Goal: Transaction & Acquisition: Purchase product/service

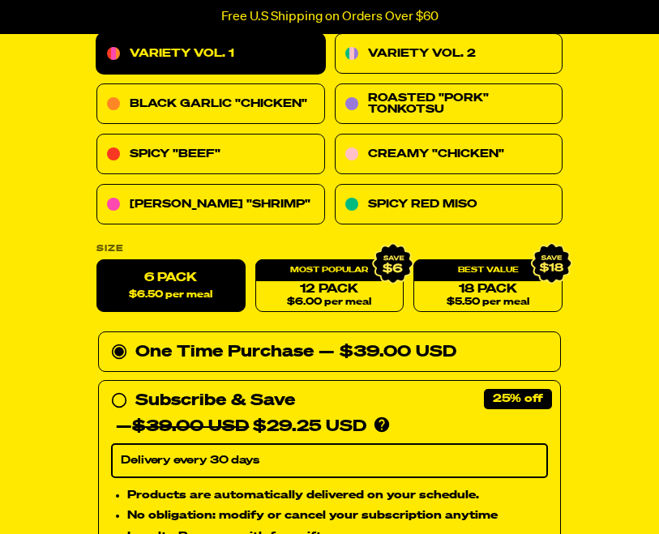
scroll to position [641, 0]
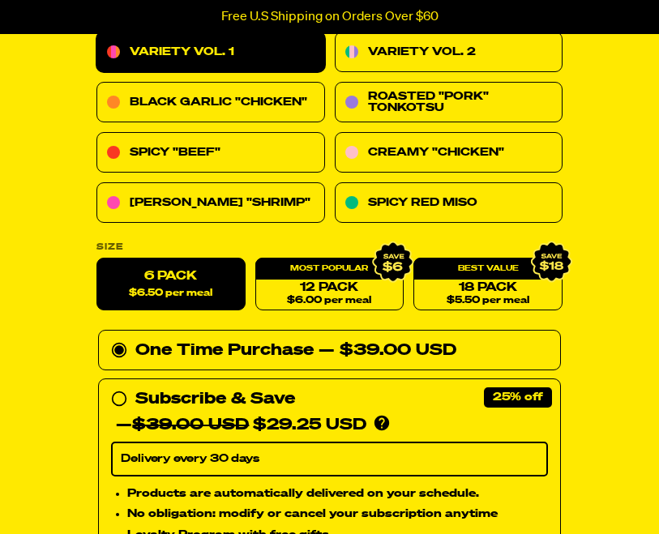
click at [395, 263] on icon at bounding box center [394, 263] width 22 height 18
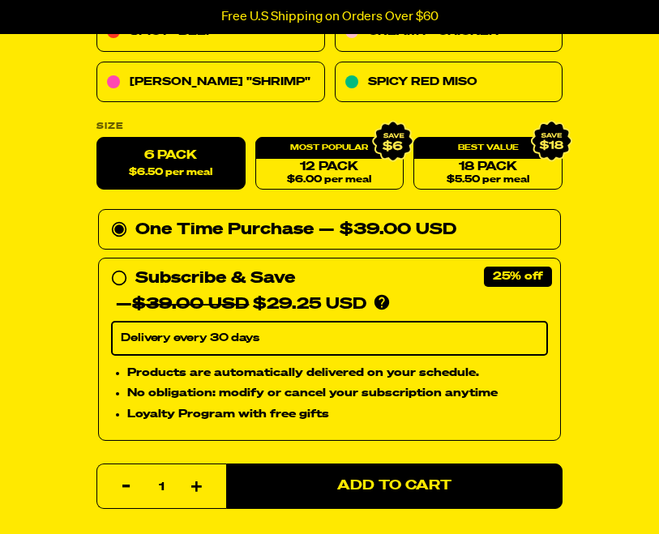
scroll to position [764, 0]
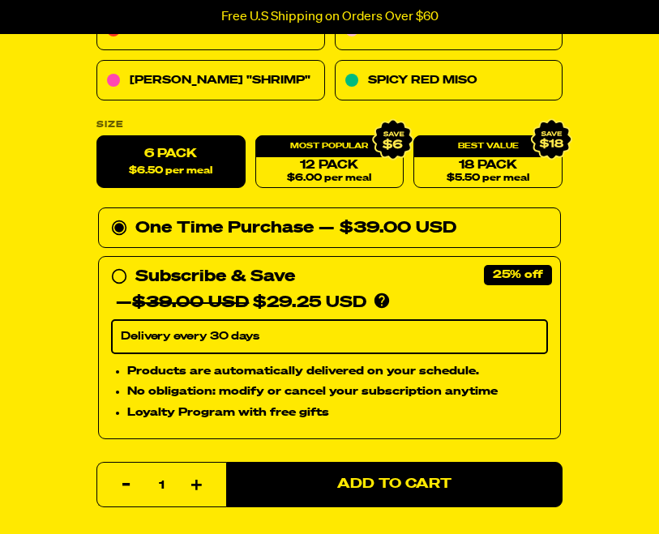
click at [417, 488] on span "Add to Cart" at bounding box center [394, 484] width 114 height 14
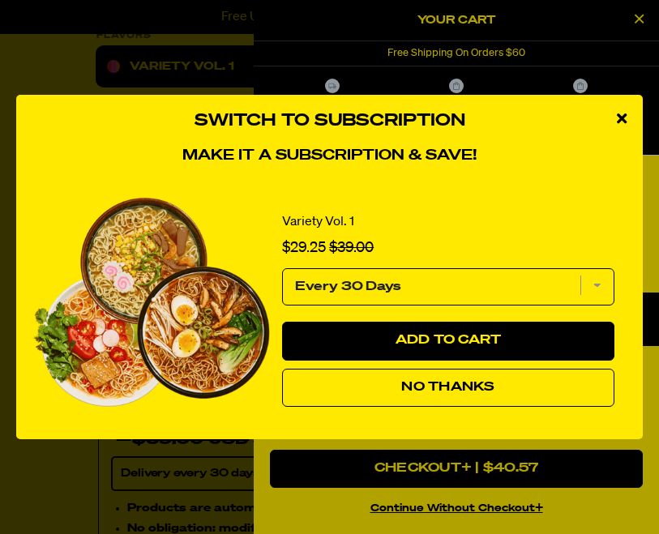
scroll to position [625, 0]
click at [625, 126] on icon "close modal" at bounding box center [622, 118] width 10 height 15
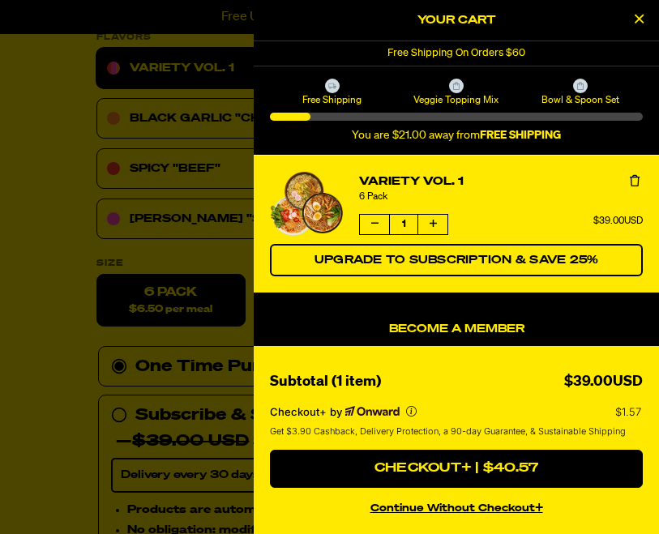
click at [650, 22] on button "Close Cart" at bounding box center [639, 20] width 24 height 24
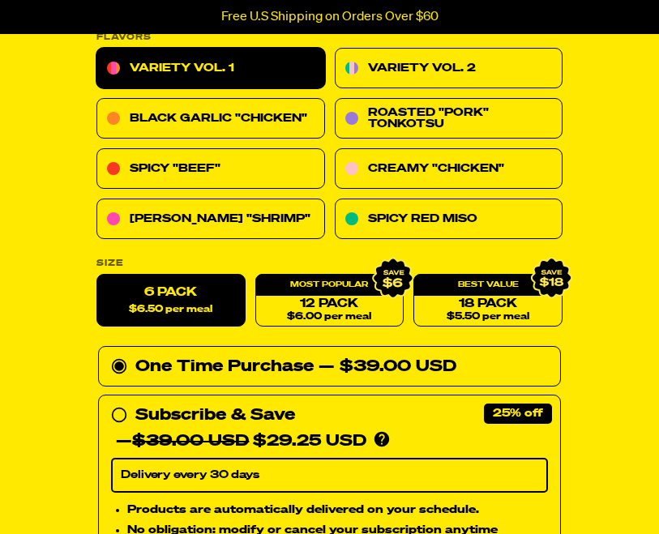
click at [539, 67] on link "Variety Vol. 2" at bounding box center [449, 68] width 229 height 41
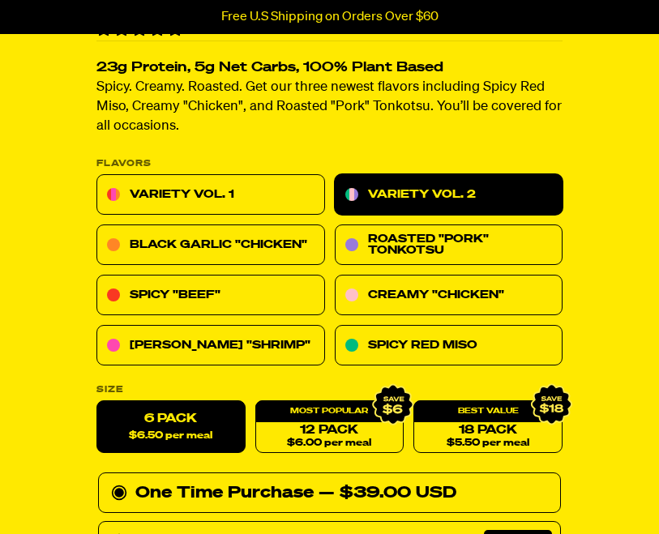
scroll to position [502, 0]
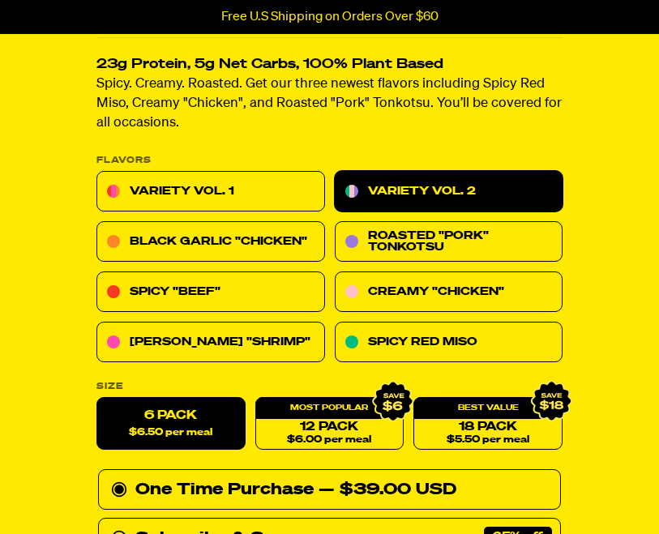
click at [397, 412] on icon at bounding box center [393, 402] width 40 height 40
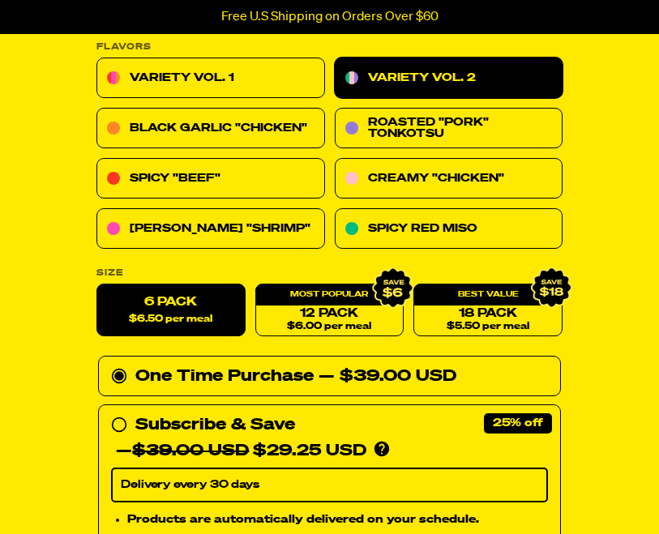
scroll to position [620, 0]
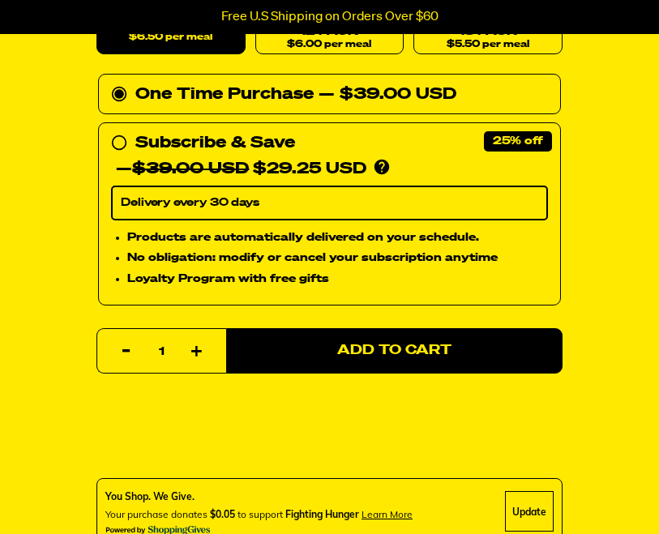
click at [426, 361] on button "Add to Cart" at bounding box center [394, 351] width 336 height 45
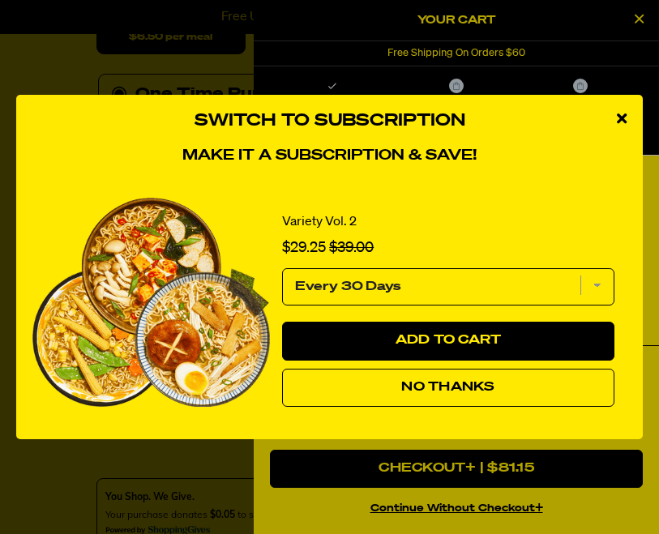
click at [567, 408] on button "No Thanks" at bounding box center [448, 388] width 332 height 39
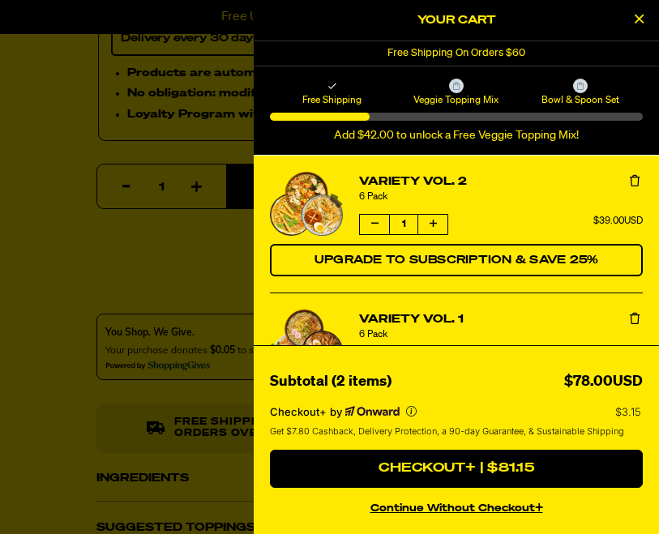
scroll to position [1063, 0]
click at [506, 489] on button "Checkout+ | $81.15" at bounding box center [456, 469] width 373 height 39
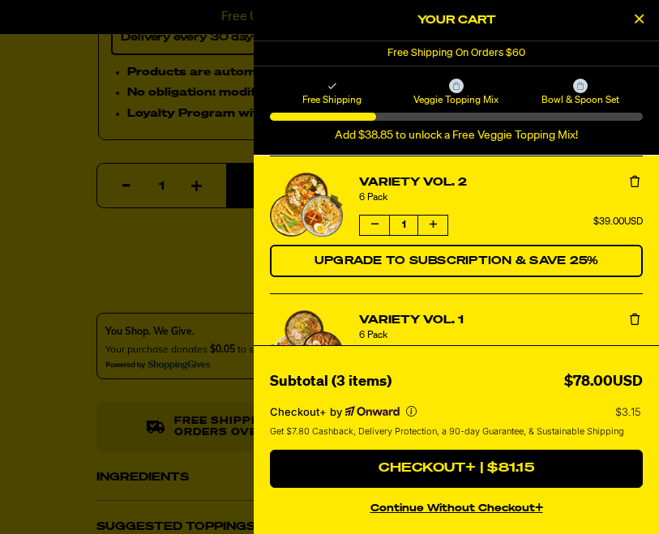
scroll to position [1093, 0]
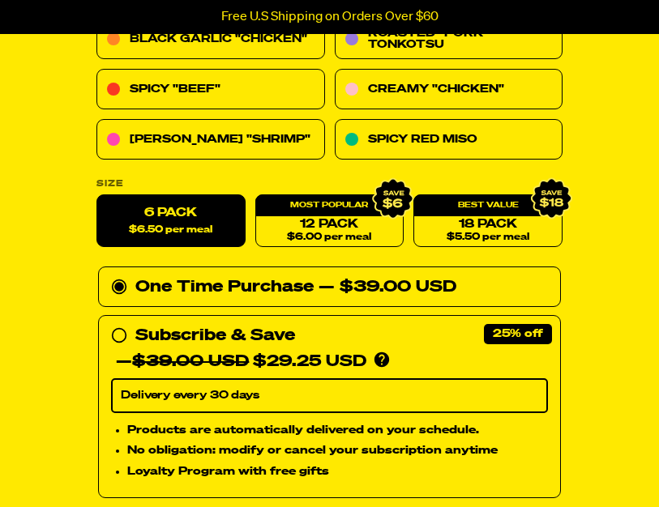
scroll to position [705, 0]
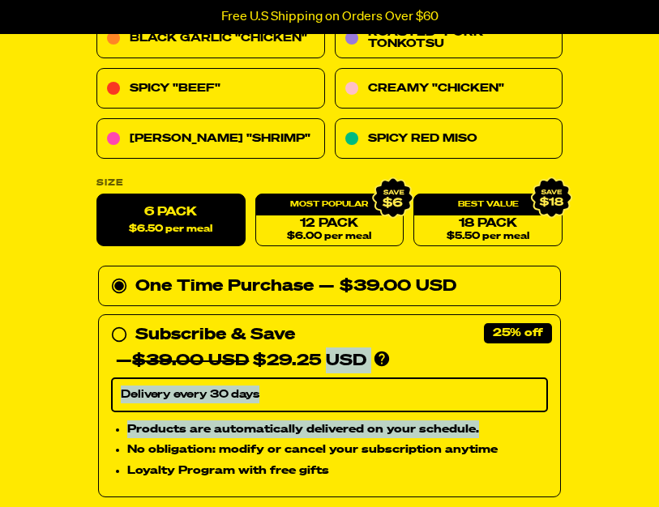
click at [656, 436] on div "Variety Vol. 1 4240 reviews 24g Protein, 5g Net Carbs, 100% Plant Based Variety…" at bounding box center [329, 366] width 659 height 1898
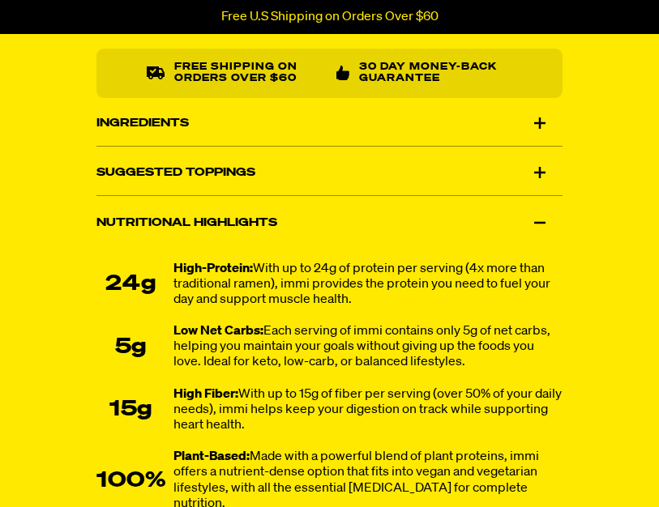
scroll to position [1407, 0]
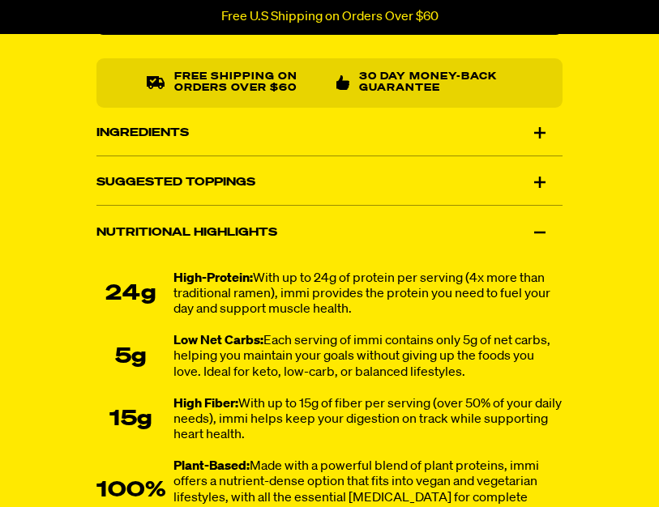
click at [471, 182] on div "Suggested Toppings" at bounding box center [329, 182] width 466 height 45
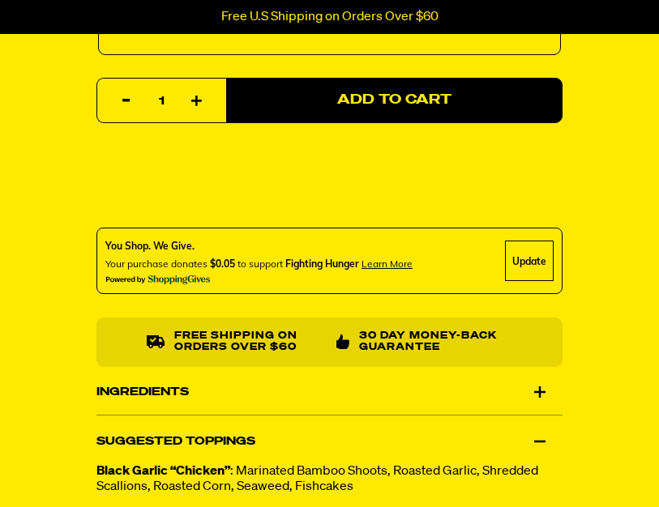
scroll to position [1149, 0]
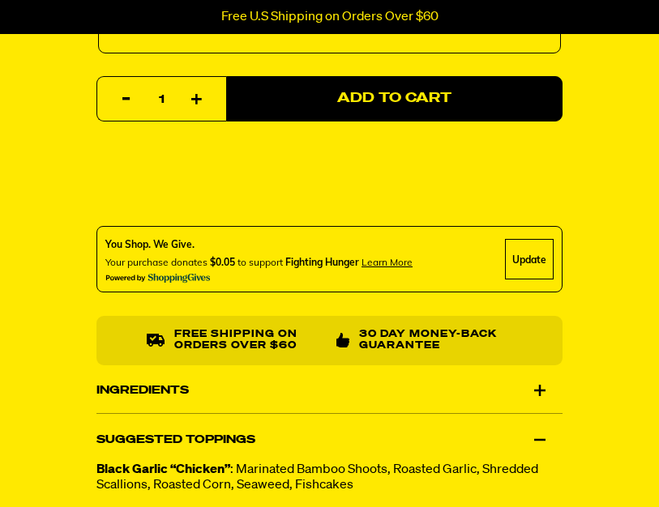
click at [536, 259] on div "Update" at bounding box center [529, 259] width 49 height 41
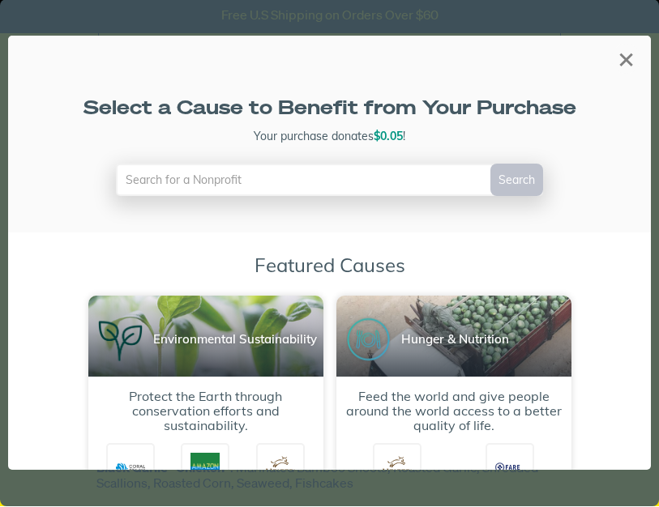
click at [633, 45] on div "×" at bounding box center [626, 60] width 30 height 30
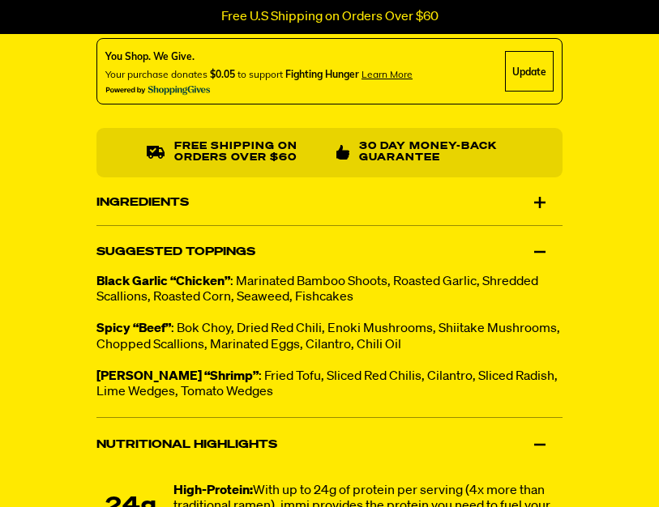
scroll to position [1343, 0]
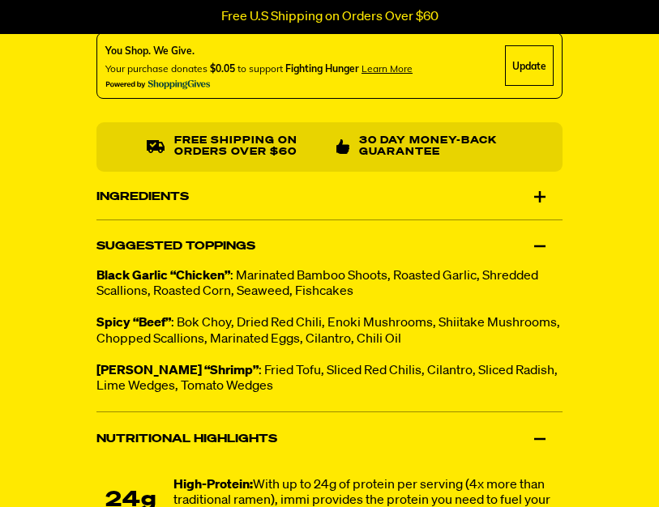
click at [546, 208] on div "Ingredients" at bounding box center [329, 195] width 466 height 45
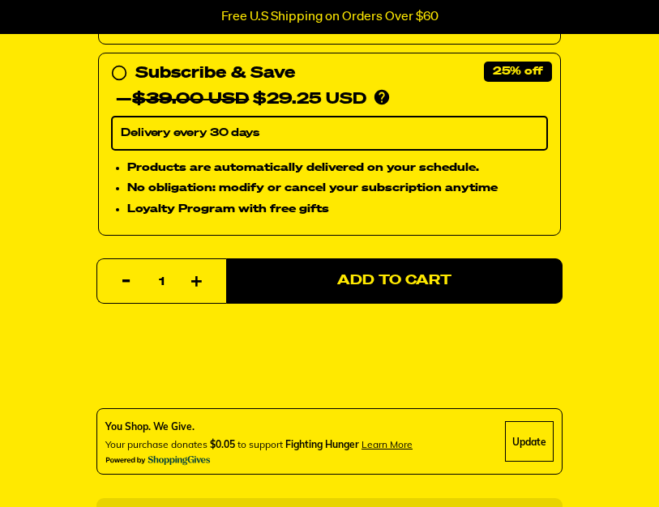
scroll to position [969, 0]
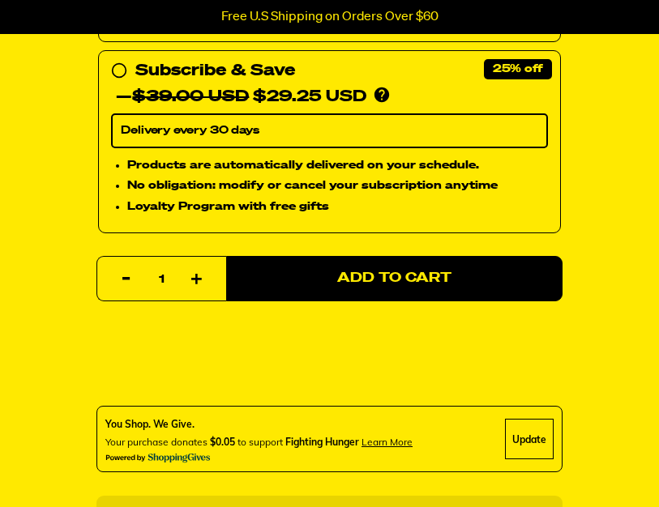
click at [130, 276] on button "Reduce item quantity by one" at bounding box center [126, 279] width 32 height 45
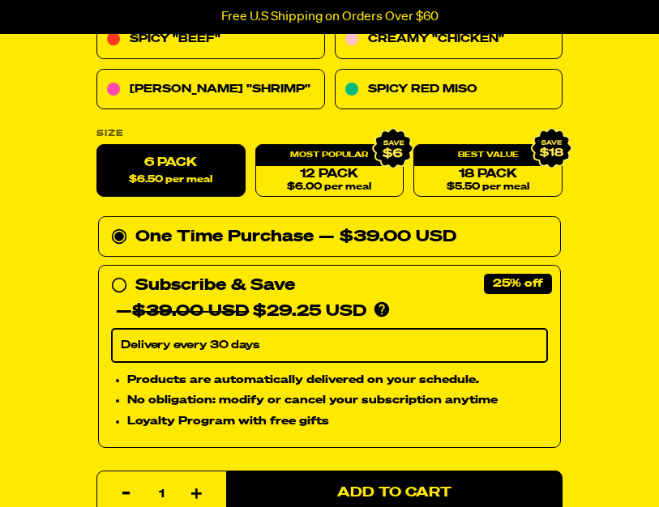
scroll to position [754, 0]
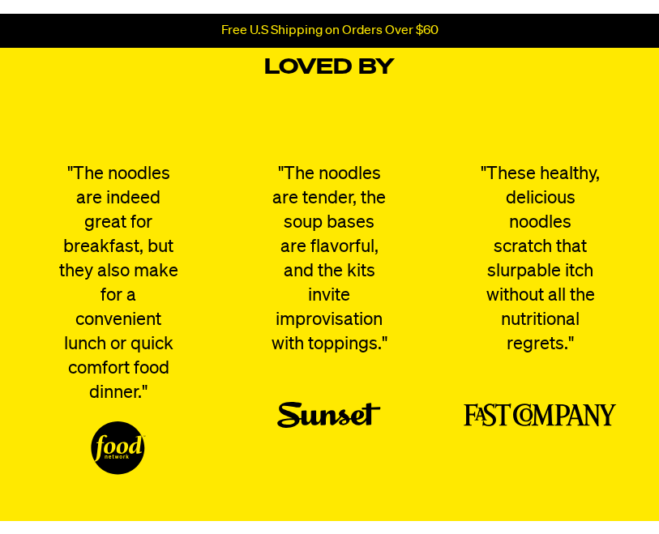
scroll to position [4259, 0]
